Goal: Go to known website: Access a specific website the user already knows

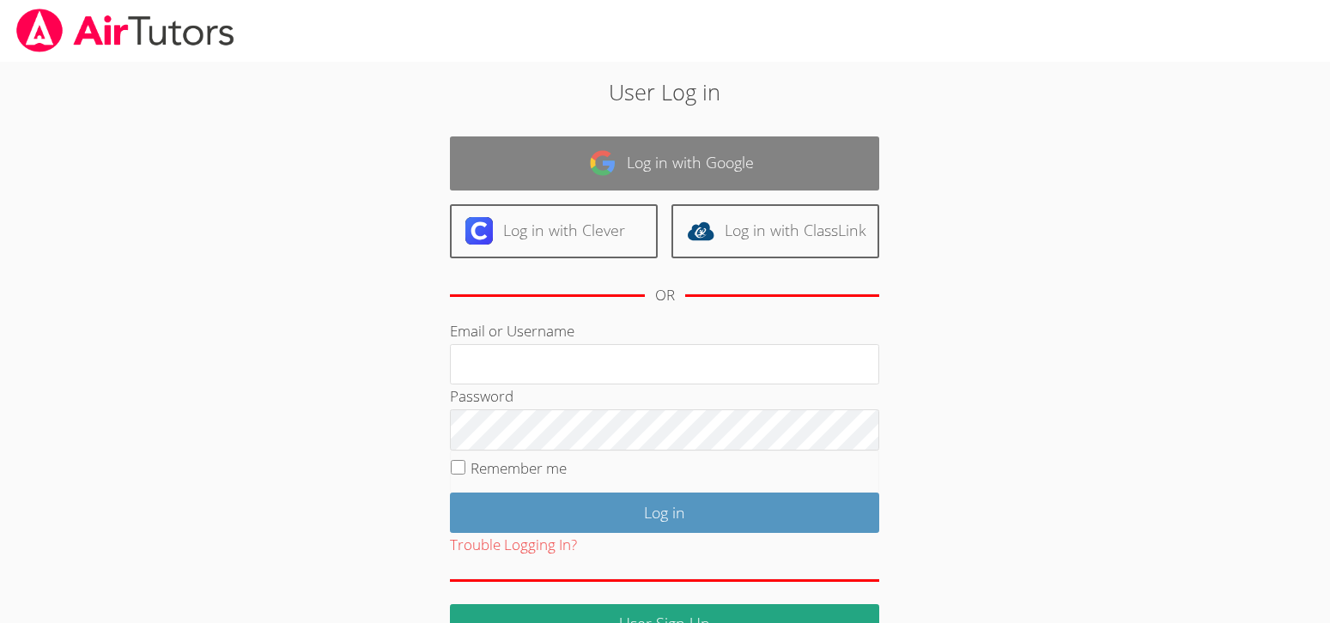
click at [587, 172] on link "Log in with Google" at bounding box center [664, 163] width 429 height 54
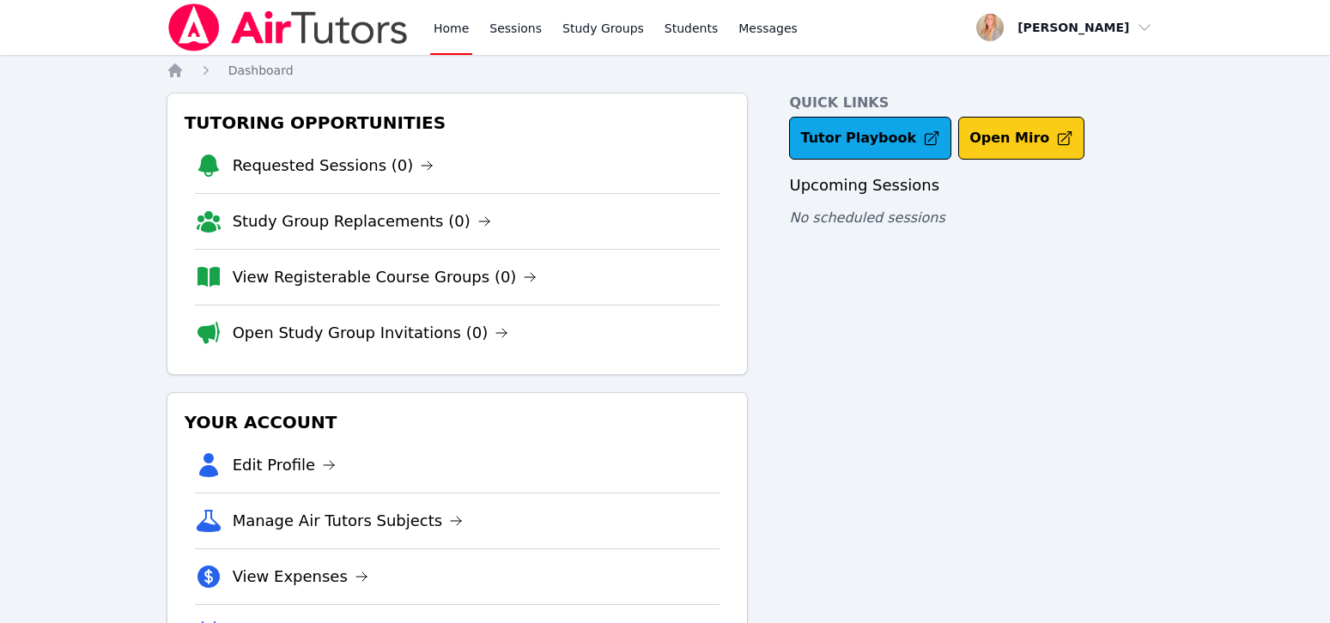
click at [975, 155] on button "Open Miro" at bounding box center [1021, 138] width 126 height 43
